Goal: Task Accomplishment & Management: Use online tool/utility

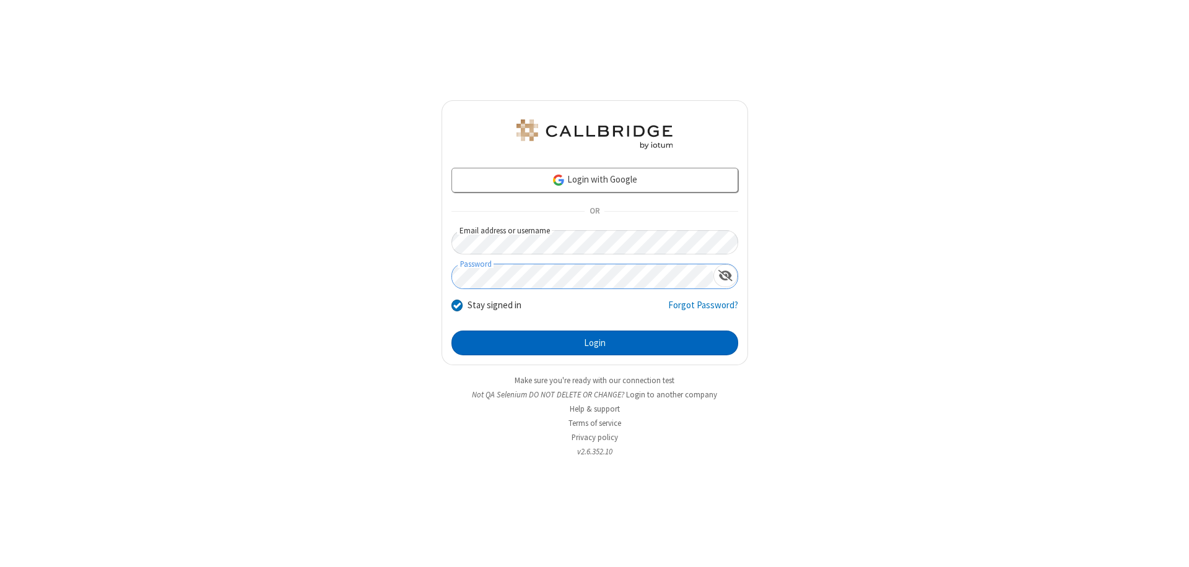
click at [595, 343] on button "Login" at bounding box center [594, 343] width 287 height 25
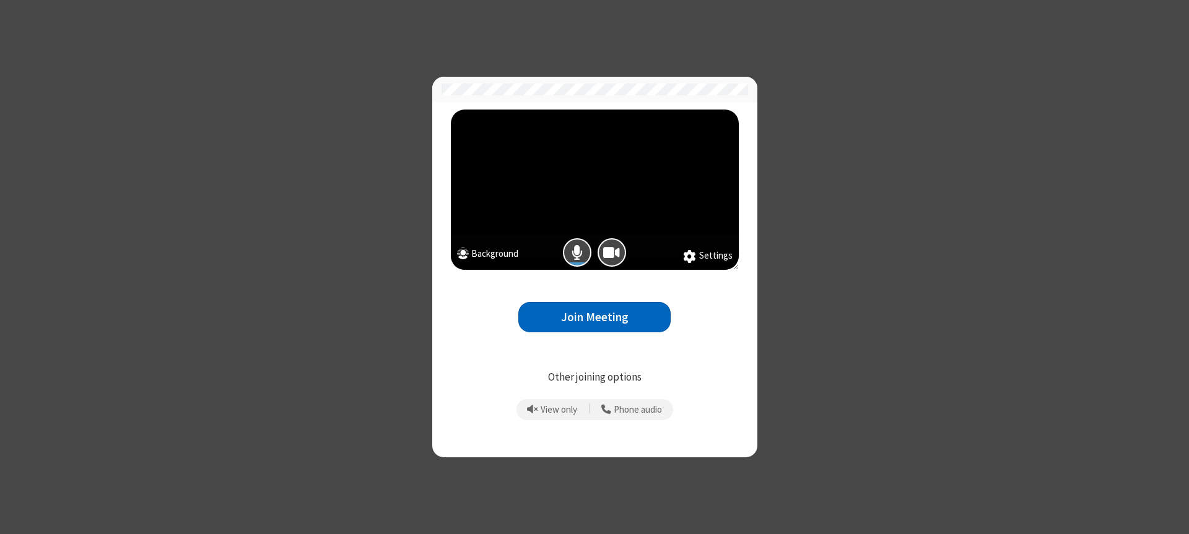
click at [595, 317] on button "Join Meeting" at bounding box center [594, 317] width 152 height 30
